Goal: Communication & Community: Answer question/provide support

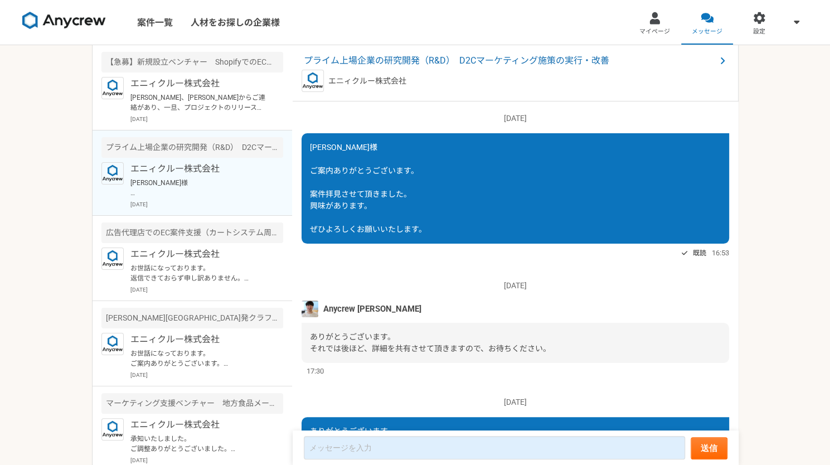
scroll to position [1333, 0]
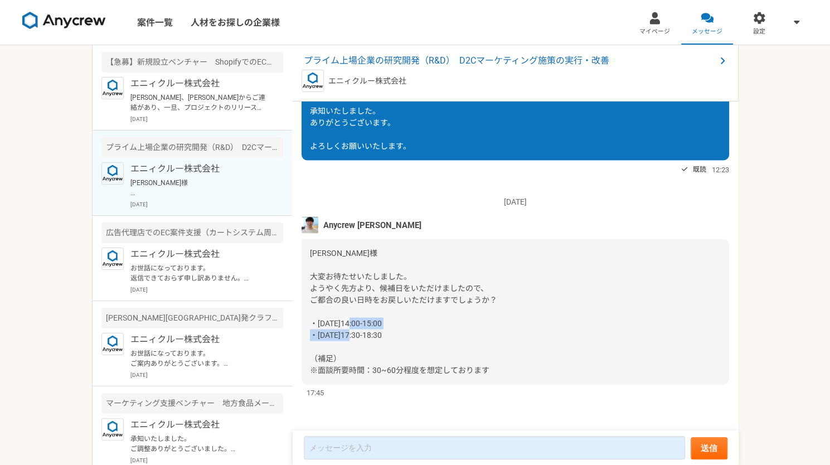
drag, startPoint x: 311, startPoint y: 334, endPoint x: 394, endPoint y: 336, distance: 82.5
click at [394, 336] on div "[PERSON_NAME]様 大変お待たせいたしました。 ようやく先方より、候補日をいただけましたので、 ご都合の良い日時をお戻しいただけますでしょうか？ ・…" at bounding box center [516, 311] width 428 height 145
drag, startPoint x: 336, startPoint y: 335, endPoint x: 412, endPoint y: 336, distance: 76.4
click at [412, 336] on div "[PERSON_NAME]様 大変お待たせいたしました。 ようやく先方より、候補日をいただけましたので、 ご都合の良い日時をお戻しいただけますでしょうか？ ・…" at bounding box center [516, 311] width 428 height 145
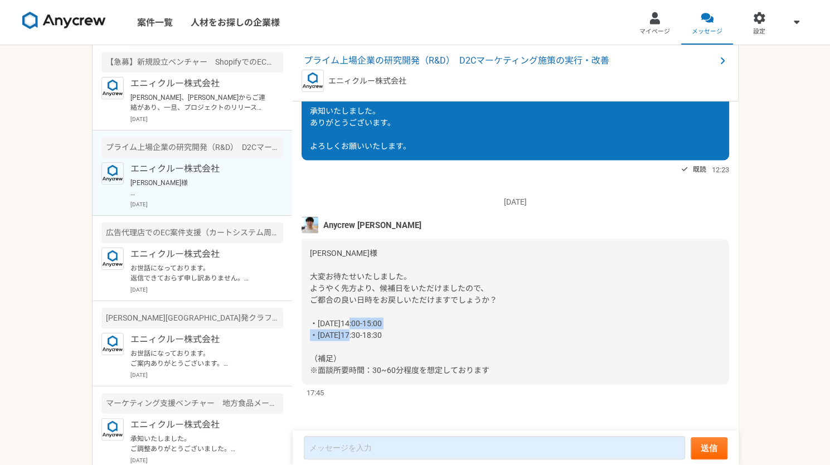
copy span "・[DATE]17:30-18:30"
click at [369, 435] on form "送信" at bounding box center [516, 447] width 446 height 35
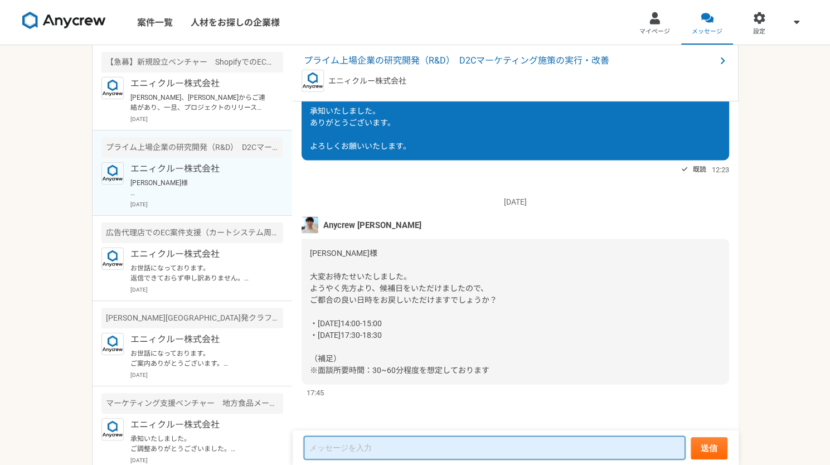
click at [357, 446] on textarea at bounding box center [494, 447] width 381 height 23
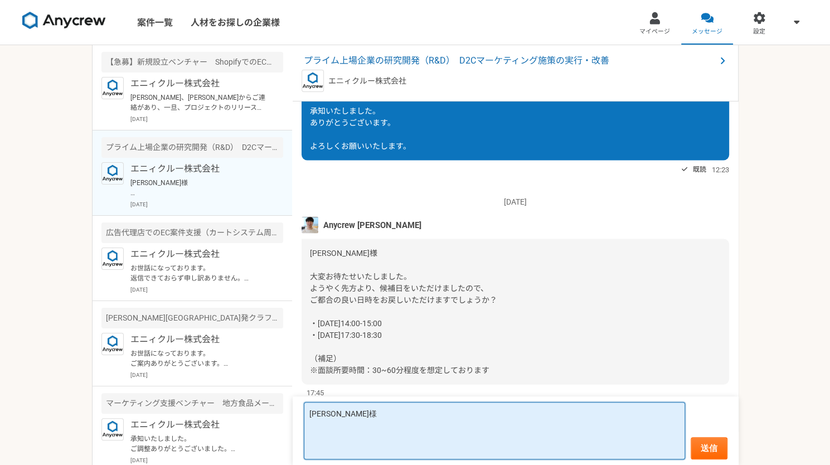
paste textarea "・[DATE]17:30-18:30"
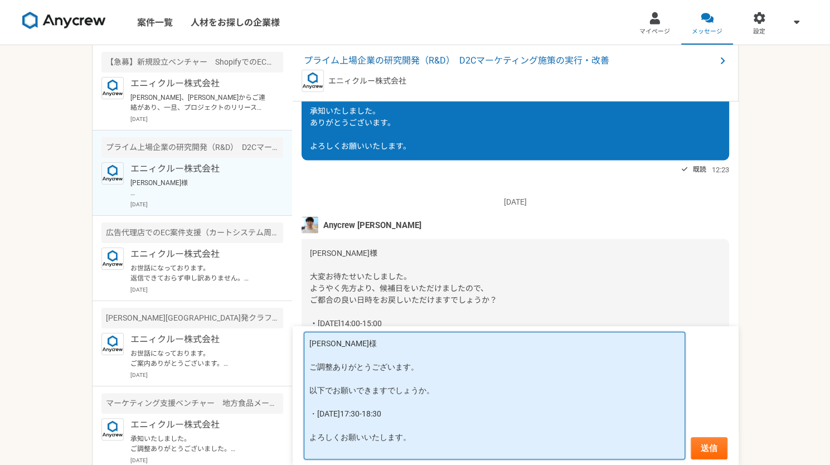
click at [357, 446] on textarea "[PERSON_NAME]様 ご調整ありがとうございます。 以下でお願いできますでしょうか。 ・[DATE]17:30-18:30 よろしくお願いいたします。" at bounding box center [494, 396] width 381 height 128
type textarea "[PERSON_NAME]様 ご調整ありがとうございます。 以下でお願いできますでしょうか。 ・[DATE]17:30-18:30 よろしくお願いいたします。"
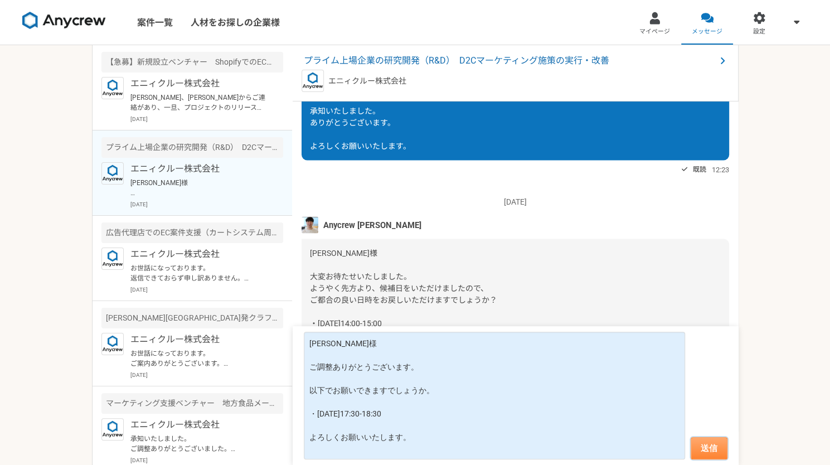
click at [717, 450] on button "送信" at bounding box center [709, 448] width 37 height 22
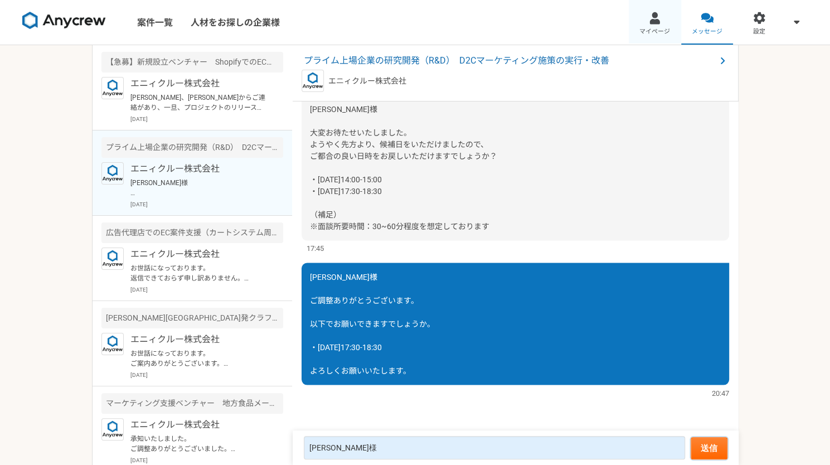
scroll to position [1311, 0]
